Goal: Task Accomplishment & Management: Manage account settings

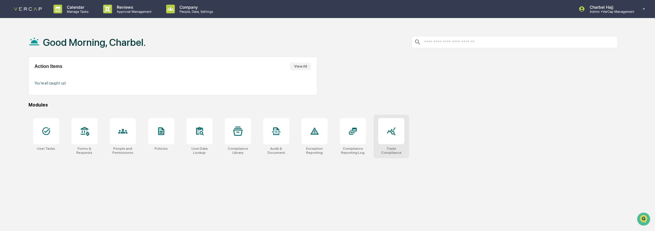
click at [389, 135] on icon at bounding box center [391, 131] width 9 height 9
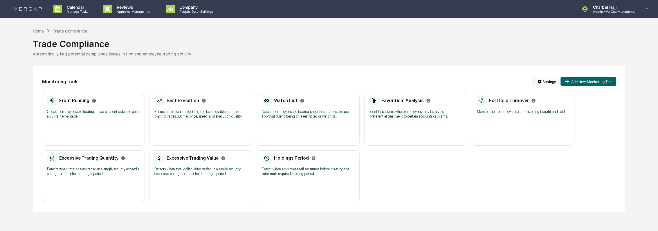
click at [550, 80] on html "Calendar Manage Tasks Reviews Approval Management Company People, Data, Setting…" at bounding box center [329, 115] width 658 height 231
click at [554, 104] on div "Manage Watch Lists" at bounding box center [547, 102] width 71 height 9
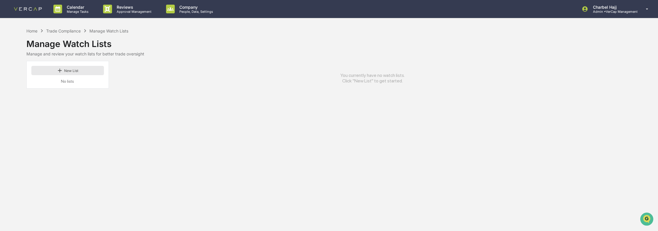
click at [77, 70] on button "New List" at bounding box center [67, 70] width 73 height 9
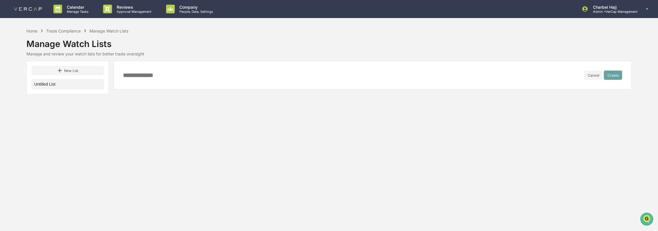
click at [166, 76] on input at bounding box center [353, 75] width 461 height 6
type input "**********"
click at [610, 76] on button "Create" at bounding box center [613, 75] width 18 height 9
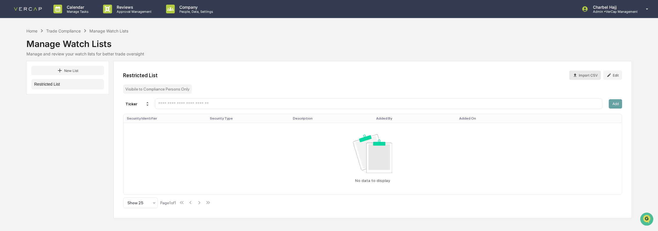
click at [593, 76] on button "Import CSV" at bounding box center [586, 75] width 32 height 9
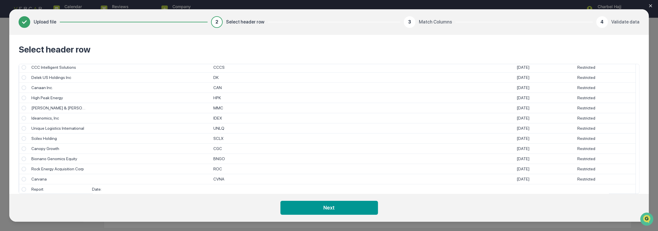
scroll to position [531, 0]
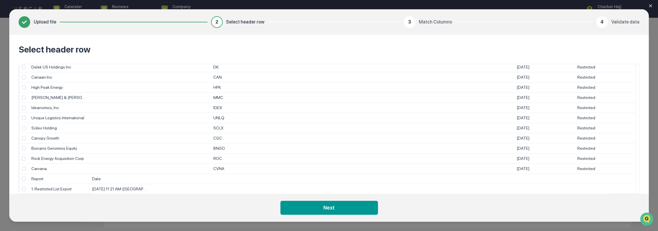
click at [21, 169] on span "Select" at bounding box center [23, 168] width 5 height 5
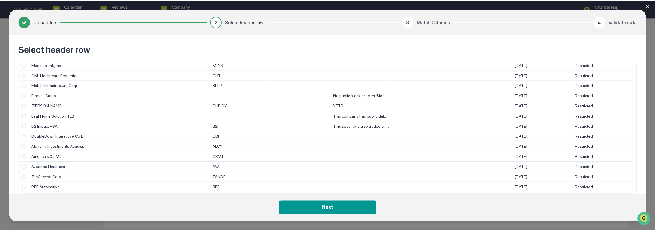
scroll to position [0, 0]
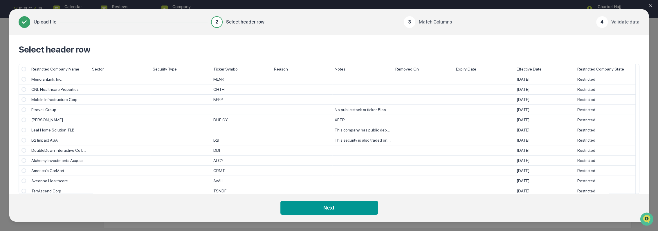
click at [656, 116] on div "Upload file 2 Select header row 3 Match Columns 4 Validate data Select header r…" at bounding box center [329, 115] width 658 height 231
click at [228, 5] on div "Upload file 2 Select header row 3 Match Columns 4 Validate data Select header r…" at bounding box center [329, 115] width 658 height 231
click at [317, 206] on button "Next" at bounding box center [330, 208] width 98 height 14
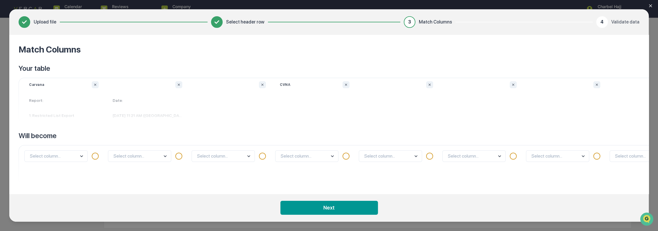
click at [649, 5] on icon "Close modal" at bounding box center [651, 5] width 5 height 5
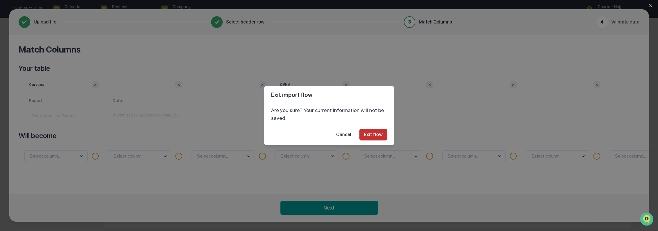
click at [376, 139] on button "Exit flow" at bounding box center [374, 135] width 28 height 12
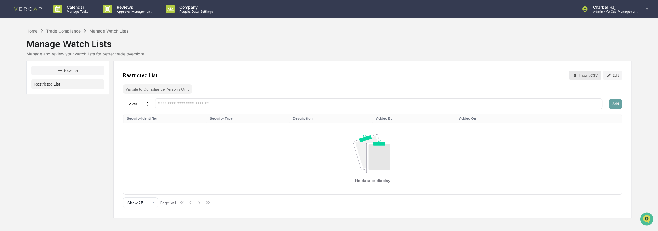
click at [595, 75] on button "Import CSV" at bounding box center [586, 75] width 32 height 9
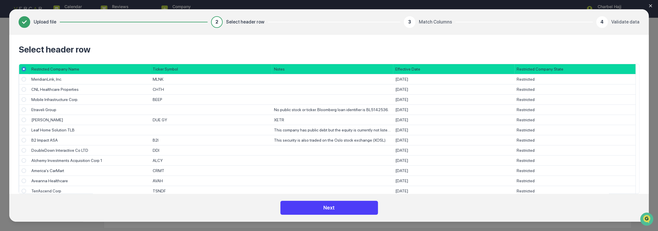
click at [332, 210] on button "Next" at bounding box center [330, 208] width 98 height 14
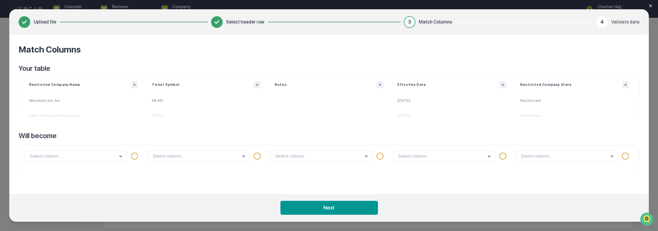
click at [116, 155] on body "Calendar Manage Tasks Reviews Approval Management Company People, Data, Setting…" at bounding box center [329, 115] width 658 height 231
click at [170, 158] on body "Calendar Manage Tasks Reviews Approval Management Company People, Data, Setting…" at bounding box center [329, 115] width 658 height 231
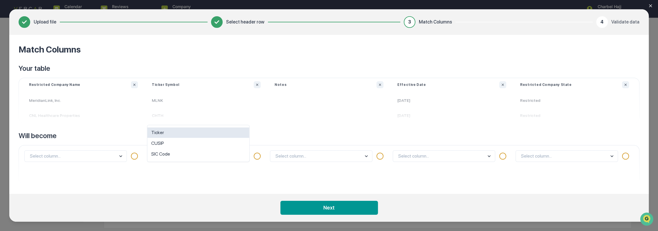
click at [170, 135] on div "Ticker" at bounding box center [199, 133] width 102 height 11
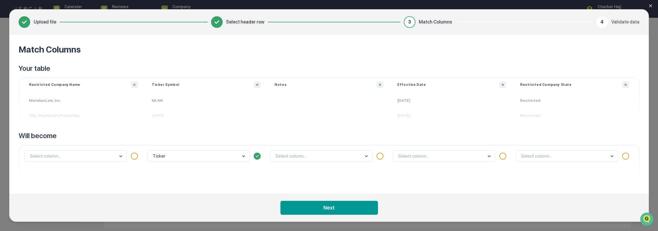
click at [119, 154] on body "Calendar Manage Tasks Reviews Approval Management Company People, Data, Setting…" at bounding box center [329, 115] width 658 height 231
click at [336, 157] on body "Calendar Manage Tasks Reviews Approval Management Company People, Data, Setting…" at bounding box center [329, 115] width 658 height 231
click at [340, 170] on div "option SIC Code focused, 3 of 3. 3 results available. Use Up and Down to choose…" at bounding box center [329, 164] width 123 height 39
click at [381, 157] on div at bounding box center [380, 156] width 7 height 7
click at [413, 157] on body "Calendar Manage Tasks Reviews Approval Management Company People, Data, Setting…" at bounding box center [329, 115] width 658 height 231
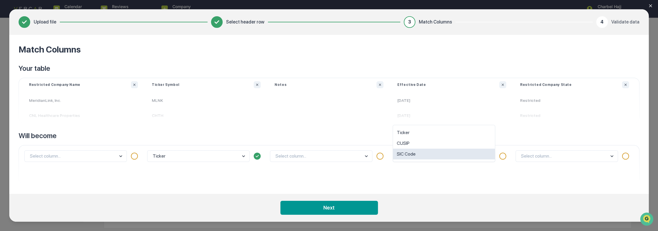
click at [570, 153] on body "Calendar Manage Tasks Reviews Approval Management Company People, Data, Setting…" at bounding box center [329, 115] width 658 height 231
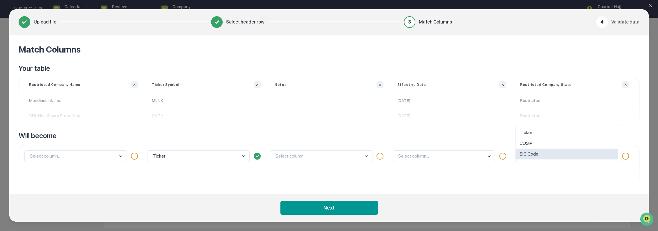
click at [414, 175] on div "Select column..." at bounding box center [452, 164] width 123 height 39
click at [628, 86] on button "Ignore column" at bounding box center [625, 84] width 7 height 7
click at [482, 160] on body "Calendar Manage Tasks Reviews Approval Management Company People, Data, Setting…" at bounding box center [329, 115] width 658 height 231
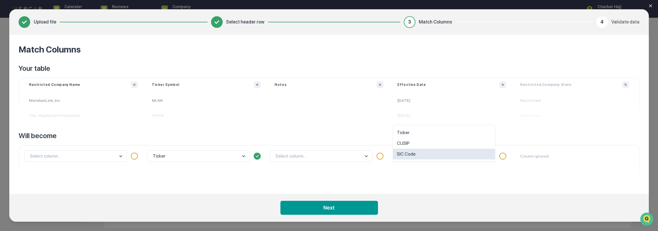
click at [319, 160] on body "Calendar Manage Tasks Reviews Approval Management Company People, Data, Setting…" at bounding box center [329, 115] width 658 height 231
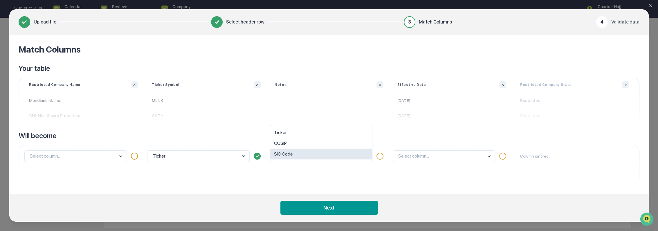
click at [650, 7] on icon "Close modal" at bounding box center [651, 5] width 5 height 5
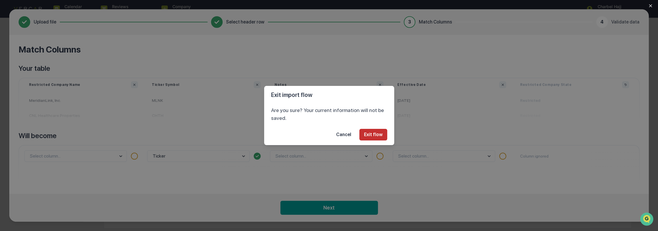
click at [370, 135] on button "Exit flow" at bounding box center [374, 135] width 28 height 12
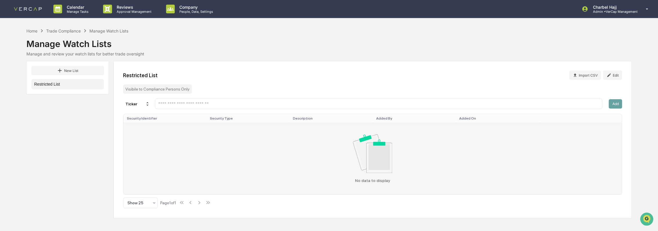
click at [576, 149] on div "No data to display" at bounding box center [373, 158] width 492 height 48
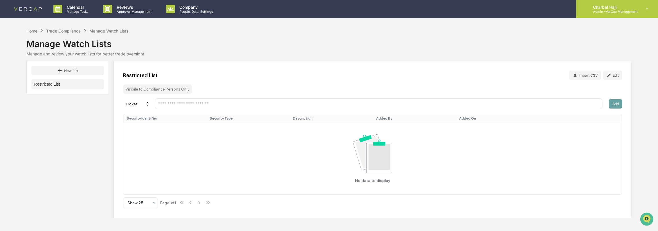
click at [619, 14] on div "Charbel Hajj Admin • VerCap Management" at bounding box center [617, 9] width 82 height 18
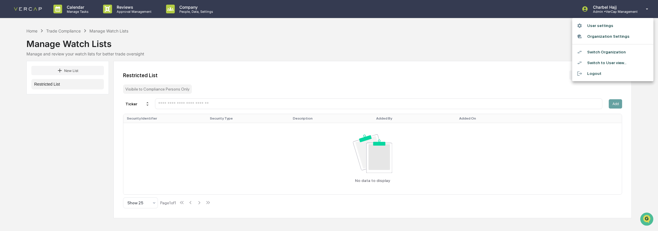
click at [24, 33] on div at bounding box center [329, 115] width 658 height 231
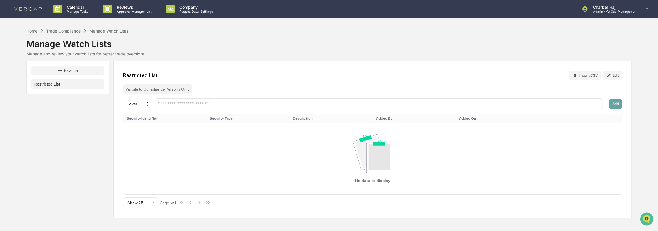
drag, startPoint x: 33, startPoint y: 32, endPoint x: 30, endPoint y: 31, distance: 3.4
click at [30, 31] on div "Home" at bounding box center [31, 30] width 11 height 5
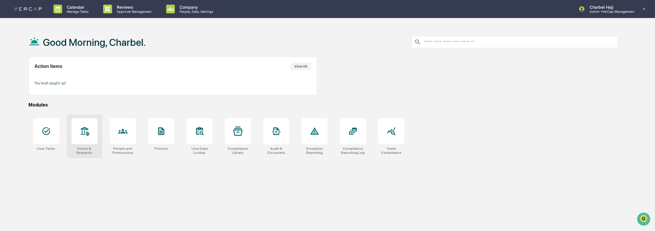
click at [83, 139] on div at bounding box center [84, 131] width 26 height 26
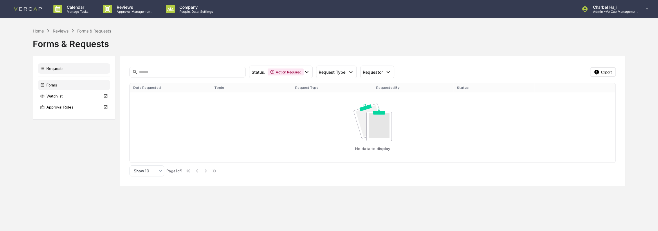
click at [58, 85] on div "Forms" at bounding box center [74, 85] width 73 height 10
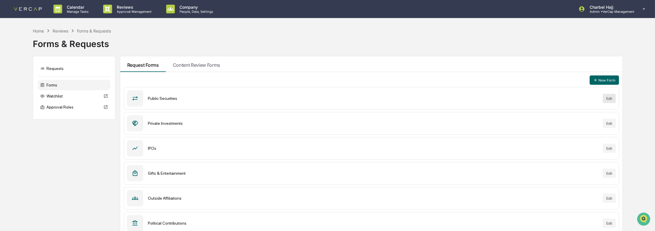
click at [606, 98] on button "Edit" at bounding box center [609, 98] width 13 height 9
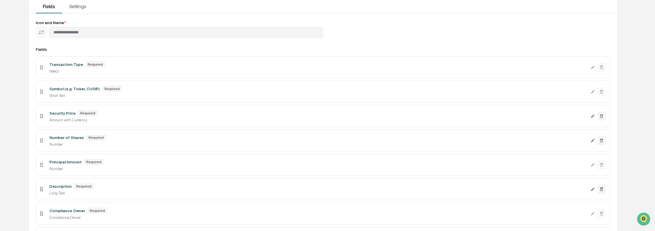
scroll to position [97, 0]
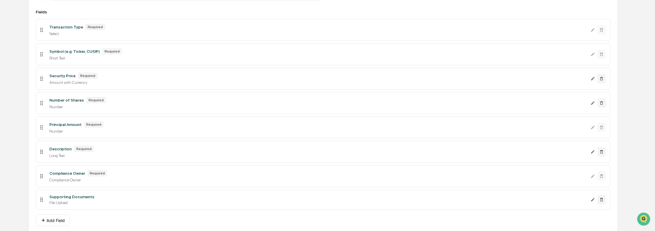
click at [81, 50] on div "Symbol (e.g. Ticker, CUSIP)" at bounding box center [74, 51] width 51 height 5
copy div "Symbol (e.g. Ticker, CUSIP)"
click at [643, 217] on img "Open customer support" at bounding box center [643, 219] width 15 height 12
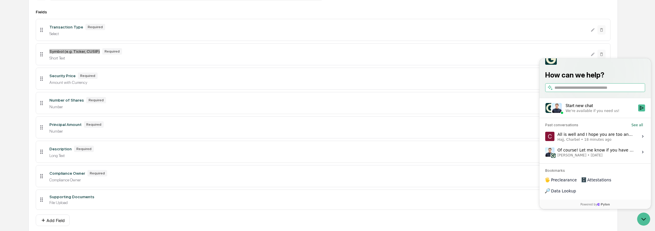
click at [584, 142] on span "18 minutes ago" at bounding box center [597, 139] width 27 height 5
click at [545, 137] on button "View issue" at bounding box center [545, 137] width 0 height 0
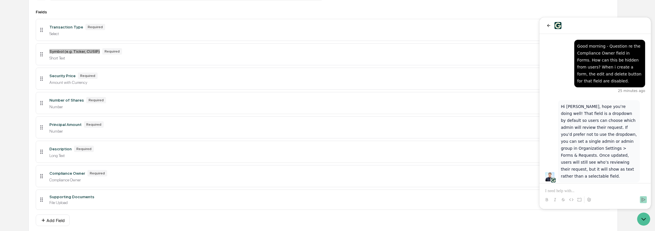
scroll to position [39, 0]
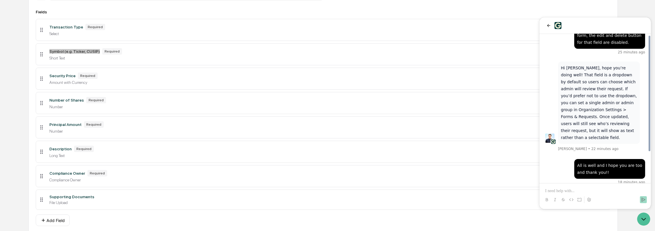
click at [578, 191] on p at bounding box center [595, 191] width 100 height 6
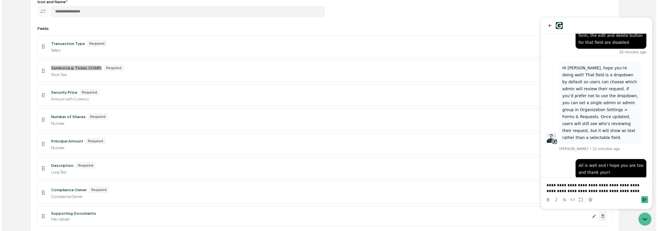
scroll to position [120, 0]
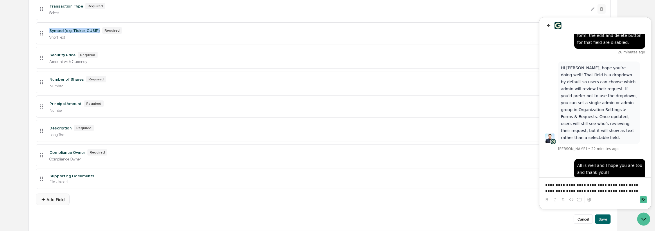
click at [53, 197] on button "Add Field" at bounding box center [53, 200] width 34 height 12
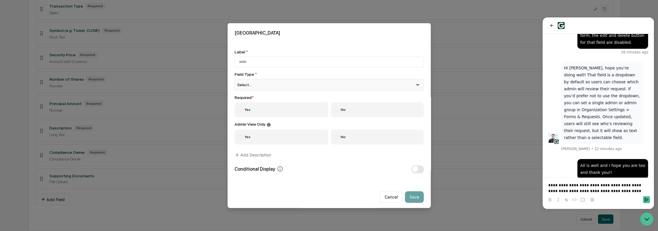
click at [289, 84] on div "Select..." at bounding box center [329, 85] width 189 height 12
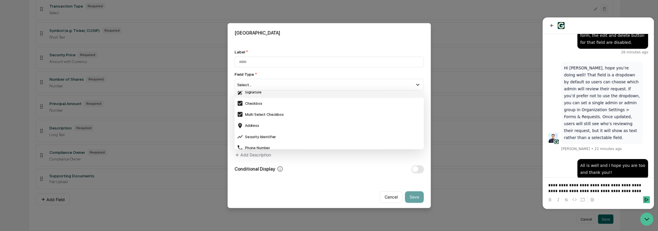
scroll to position [193, 0]
click at [283, 128] on div "Security Identifier" at bounding box center [329, 126] width 185 height 6
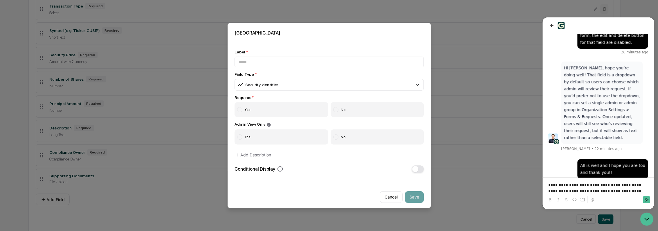
click at [628, 193] on p "**********" at bounding box center [599, 188] width 100 height 12
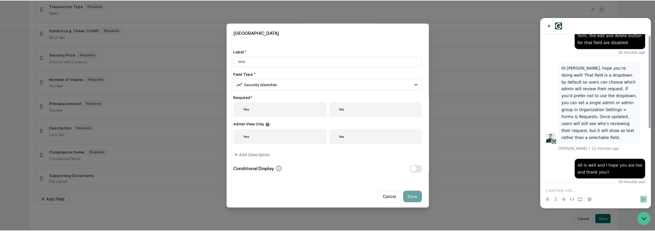
scroll to position [85, 0]
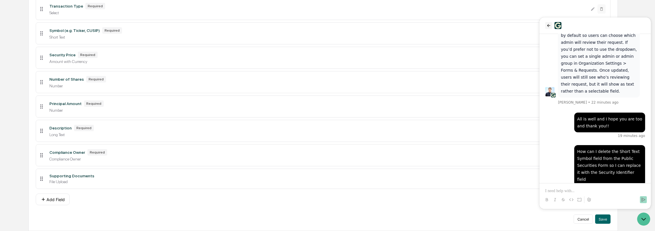
click at [549, 24] on icon "back" at bounding box center [548, 25] width 5 height 5
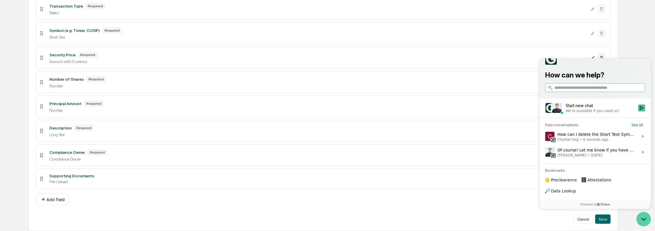
drag, startPoint x: 648, startPoint y: 219, endPoint x: 1285, endPoint y: 418, distance: 667.9
click at [648, 219] on icon "Open customer support" at bounding box center [643, 219] width 15 height 15
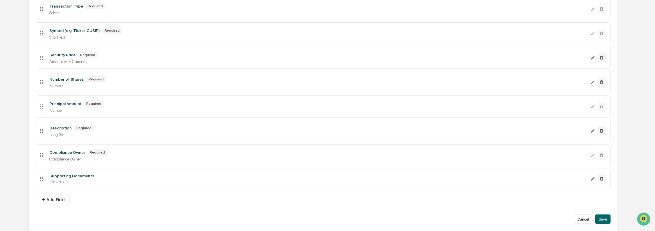
scroll to position [0, 0]
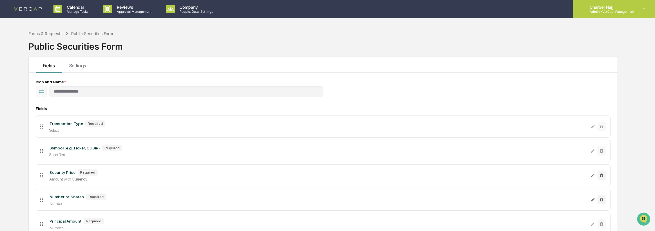
click at [615, 8] on p "Charbel Hajj" at bounding box center [609, 7] width 49 height 5
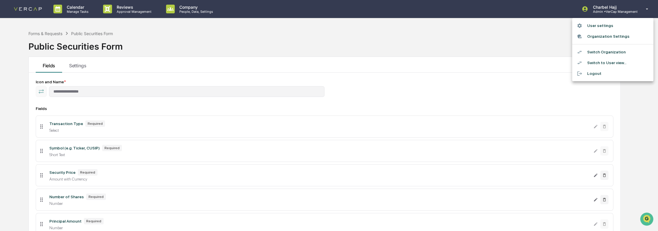
click at [606, 35] on li "Organization Settings" at bounding box center [612, 36] width 81 height 11
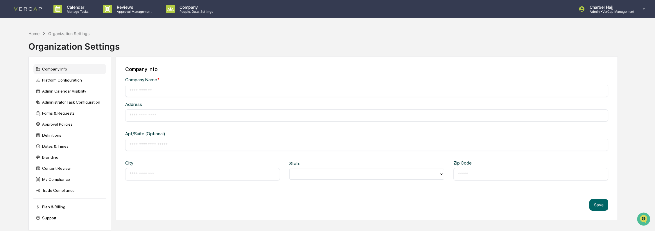
type input "**********"
type input "*****"
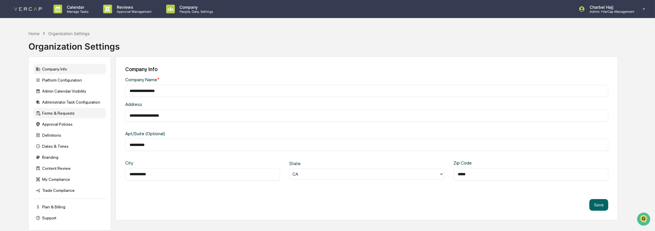
click at [69, 114] on div "Forms & Requests" at bounding box center [69, 113] width 73 height 10
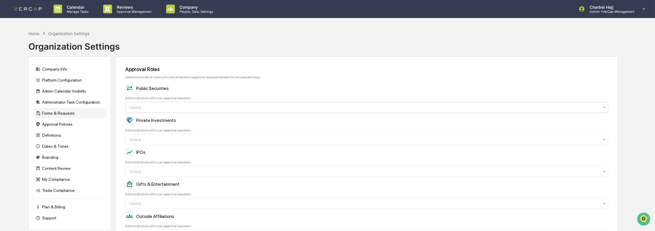
click at [163, 106] on div at bounding box center [365, 108] width 470 height 6
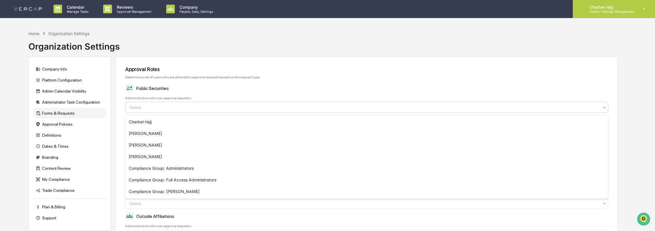
click at [630, 10] on p "Admin • VerCap Management" at bounding box center [609, 12] width 49 height 4
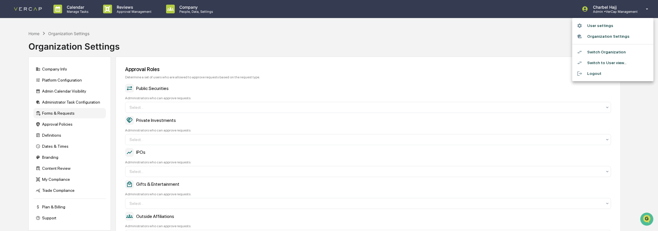
click at [624, 63] on li "Switch to User view..." at bounding box center [612, 63] width 81 height 11
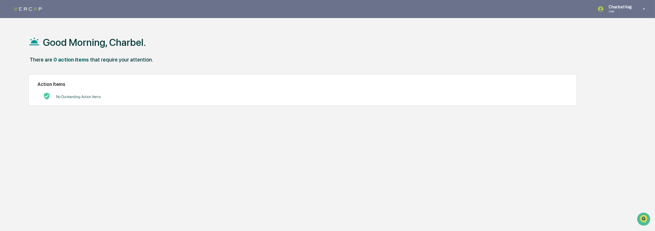
drag, startPoint x: 626, startPoint y: 7, endPoint x: 627, endPoint y: 14, distance: 6.6
click at [626, 7] on p "Charbel Hajj" at bounding box center [619, 7] width 30 height 5
click at [626, 31] on li "Switch to Admin view..." at bounding box center [612, 29] width 81 height 11
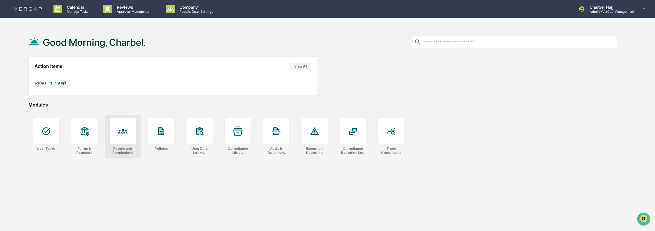
click at [127, 138] on div at bounding box center [123, 131] width 26 height 26
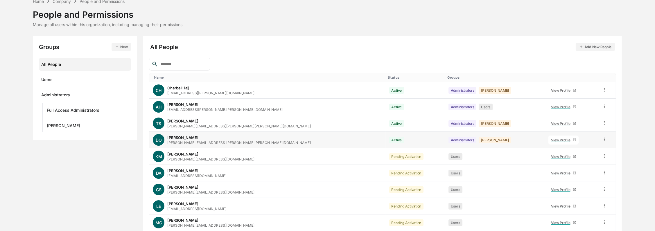
scroll to position [64, 0]
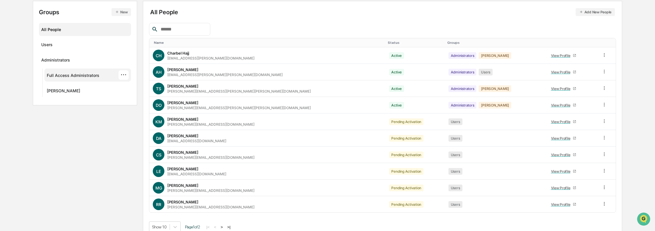
click at [100, 73] on div "Full Access Administrators ···" at bounding box center [88, 75] width 82 height 10
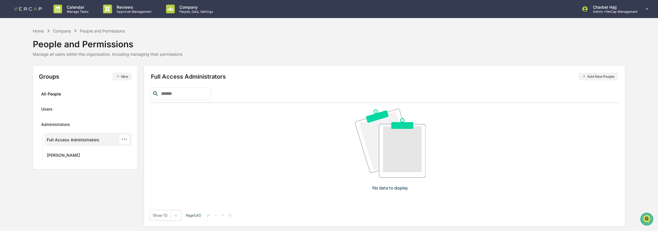
click at [123, 138] on div "···" at bounding box center [124, 140] width 10 height 10
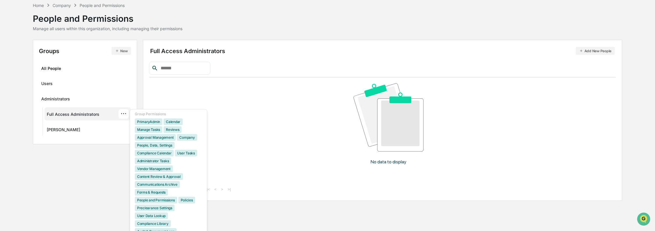
scroll to position [97, 0]
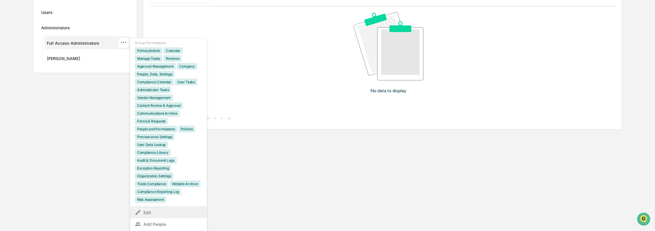
click at [141, 209] on icon at bounding box center [138, 212] width 6 height 6
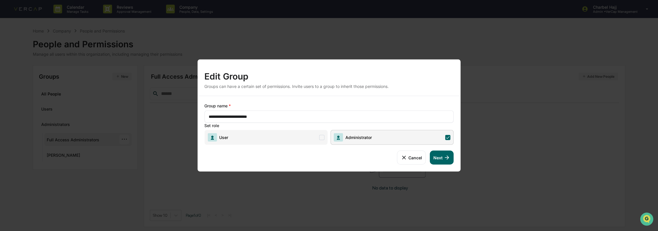
click at [348, 119] on input "**********" at bounding box center [329, 117] width 241 height 6
click at [448, 159] on icon at bounding box center [447, 158] width 6 height 6
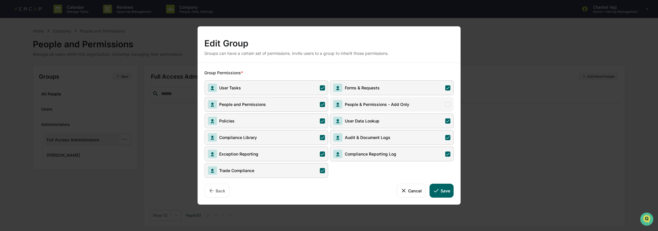
click at [322, 104] on icon at bounding box center [322, 104] width 5 height 5
click at [416, 192] on button "Cancel" at bounding box center [411, 191] width 29 height 14
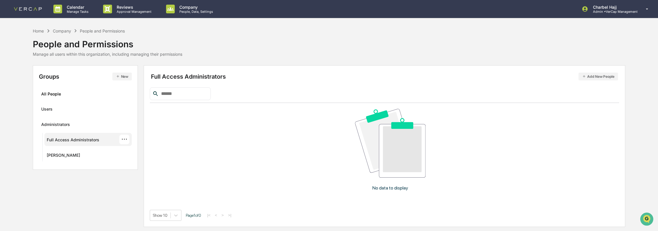
click at [124, 141] on div "···" at bounding box center [124, 140] width 10 height 10
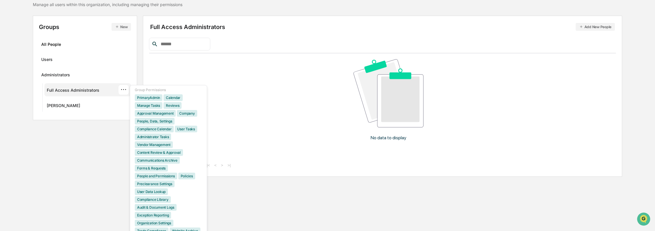
scroll to position [97, 0]
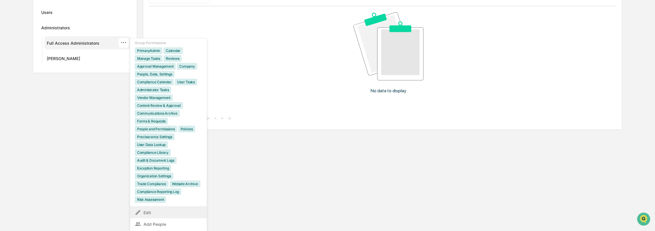
click at [149, 210] on div "Edit" at bounding box center [168, 212] width 67 height 7
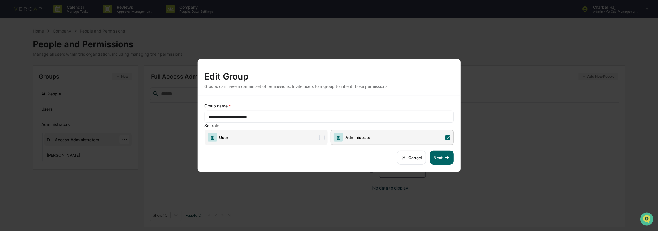
click at [441, 161] on button "Next" at bounding box center [442, 158] width 24 height 14
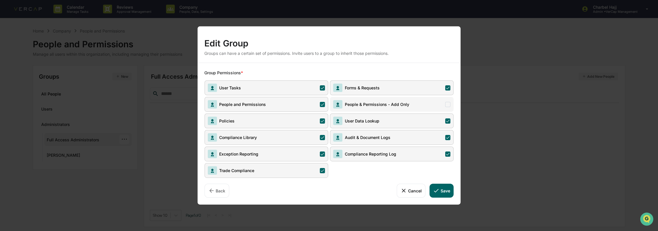
drag, startPoint x: 407, startPoint y: 189, endPoint x: 397, endPoint y: 190, distance: 10.5
click at [407, 190] on button "Cancel" at bounding box center [411, 191] width 29 height 14
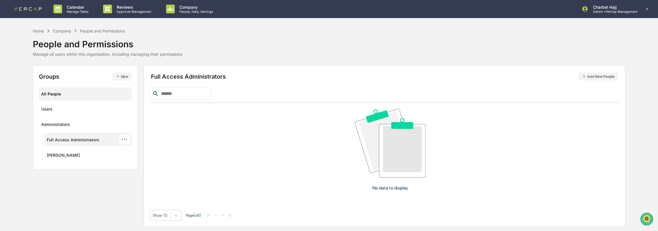
click at [88, 93] on div "All People" at bounding box center [85, 94] width 88 height 10
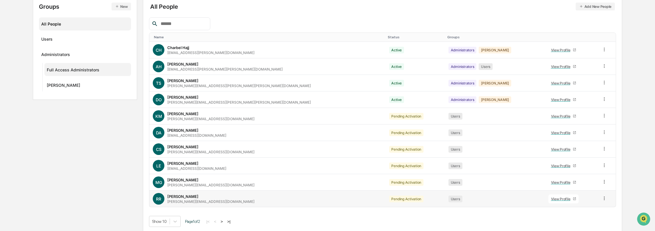
scroll to position [71, 0]
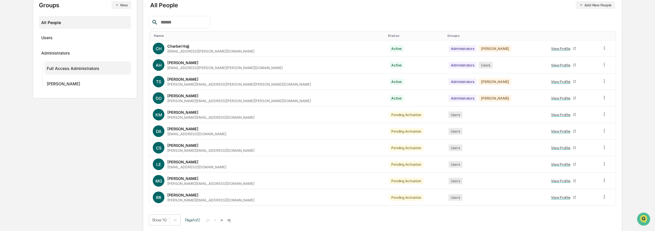
click at [225, 221] on button ">" at bounding box center [222, 220] width 6 height 5
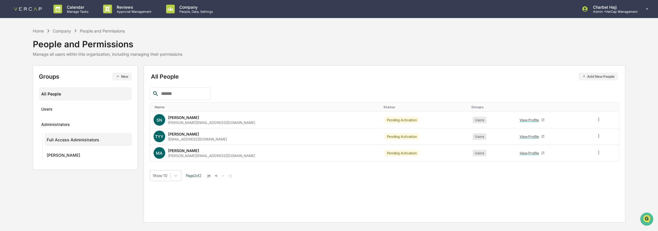
click at [218, 174] on button "<" at bounding box center [216, 175] width 6 height 5
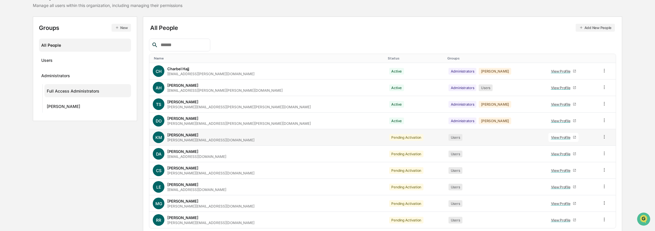
scroll to position [64, 0]
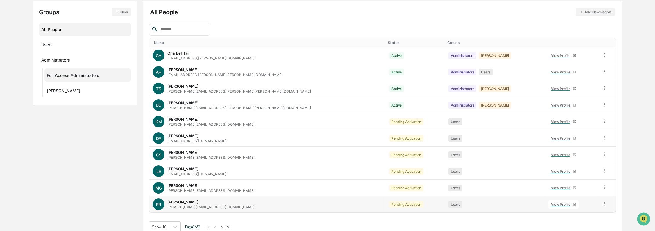
click at [601, 203] on icon at bounding box center [604, 204] width 6 height 6
click at [580, 214] on div "Groups & Permissions" at bounding box center [577, 213] width 50 height 7
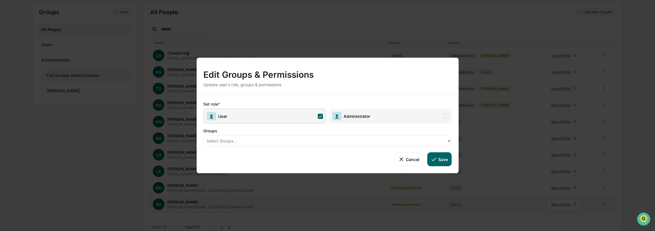
click at [316, 140] on div at bounding box center [325, 141] width 237 height 7
click at [361, 120] on span "Administrator" at bounding box center [351, 116] width 38 height 8
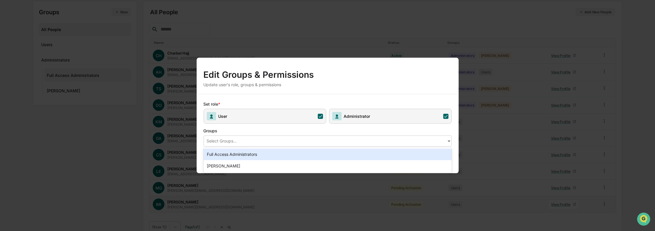
click at [336, 146] on div "Select Groups..." at bounding box center [328, 141] width 248 height 11
click at [326, 154] on div "Full Access Administrators" at bounding box center [328, 155] width 248 height 12
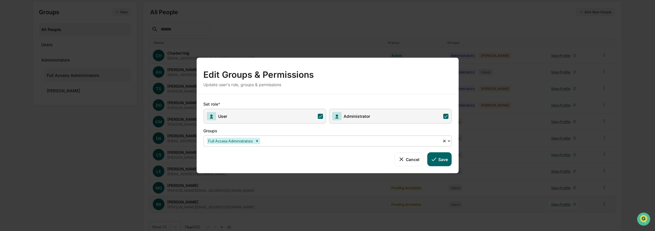
click at [350, 133] on div "Groups" at bounding box center [297, 130] width 186 height 12
click at [441, 160] on button "Save" at bounding box center [439, 159] width 24 height 14
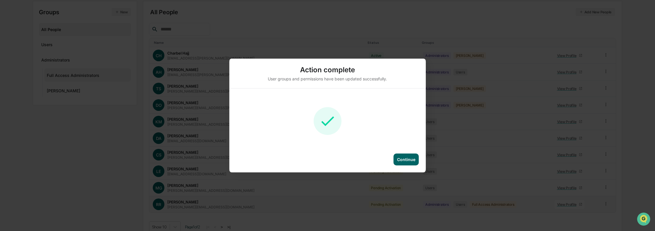
click at [410, 159] on div "Continue" at bounding box center [406, 159] width 18 height 5
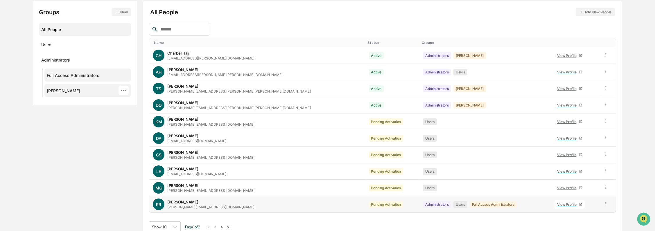
click at [125, 88] on div "···" at bounding box center [123, 91] width 10 height 10
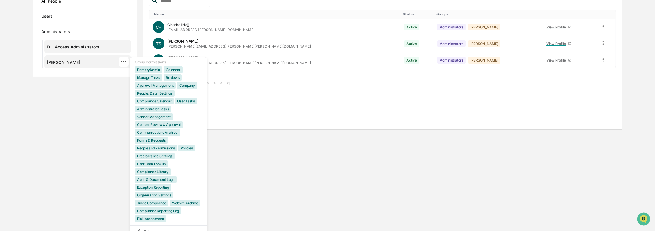
scroll to position [118, 0]
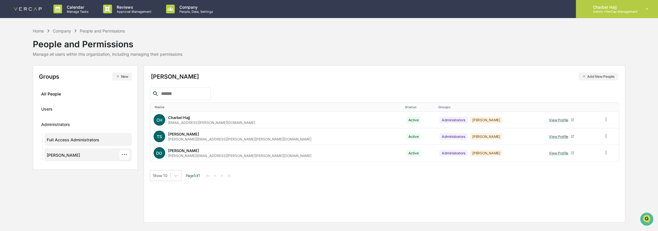
click at [613, 11] on p "Admin • VerCap Management" at bounding box center [612, 12] width 49 height 4
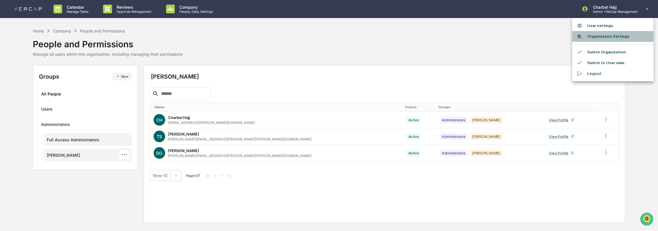
click at [613, 39] on li "Organization Settings" at bounding box center [612, 36] width 81 height 11
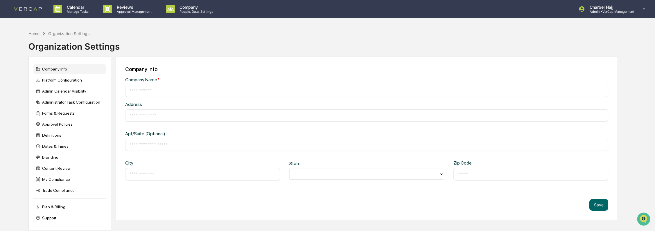
type input "**********"
type input "*****"
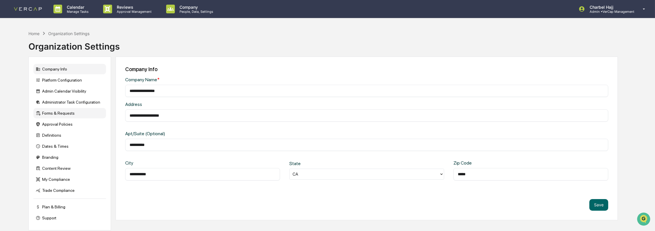
click at [72, 114] on div "Forms & Requests" at bounding box center [69, 113] width 73 height 10
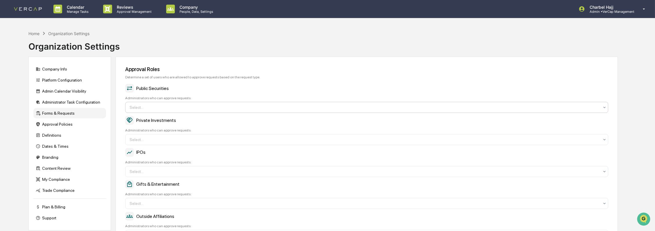
click at [158, 110] on div at bounding box center [365, 108] width 470 height 6
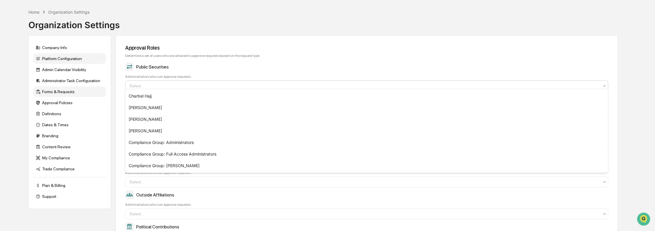
scroll to position [32, 0]
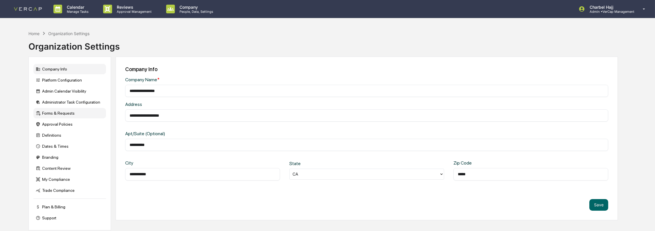
click at [70, 116] on div "Forms & Requests" at bounding box center [69, 113] width 73 height 10
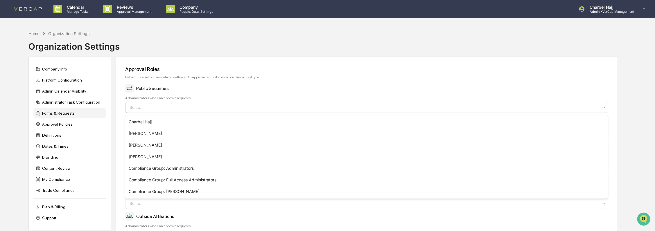
click at [160, 110] on div at bounding box center [365, 108] width 470 height 6
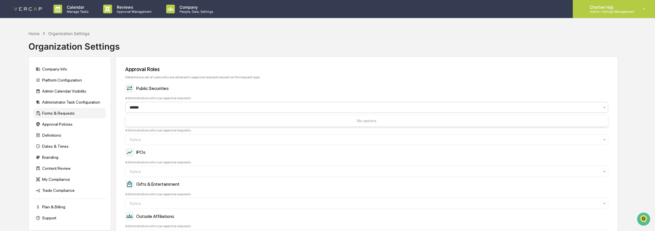
type input "******"
click at [630, 12] on p "Admin • VerCap Management" at bounding box center [609, 12] width 49 height 4
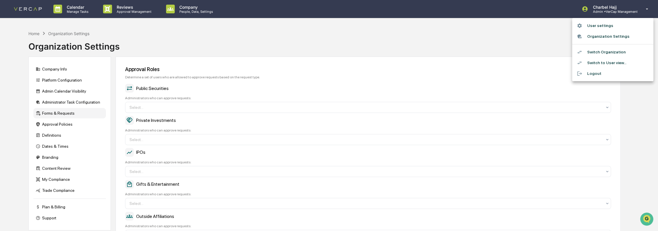
click at [606, 76] on li "Logout" at bounding box center [612, 73] width 81 height 11
